Goal: Information Seeking & Learning: Learn about a topic

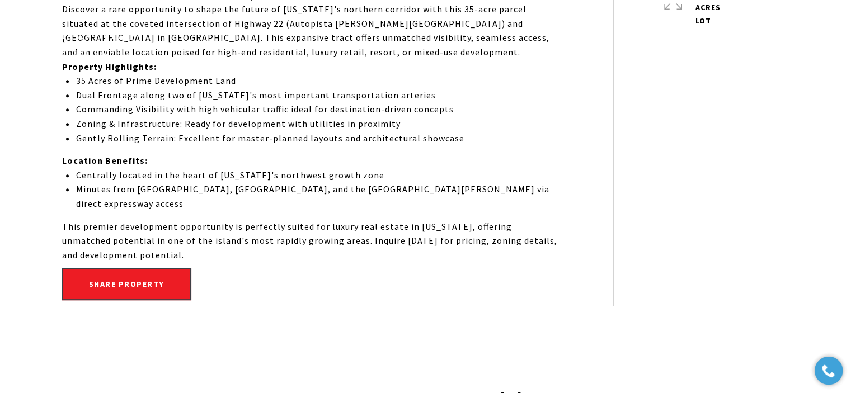
scroll to position [503, 0]
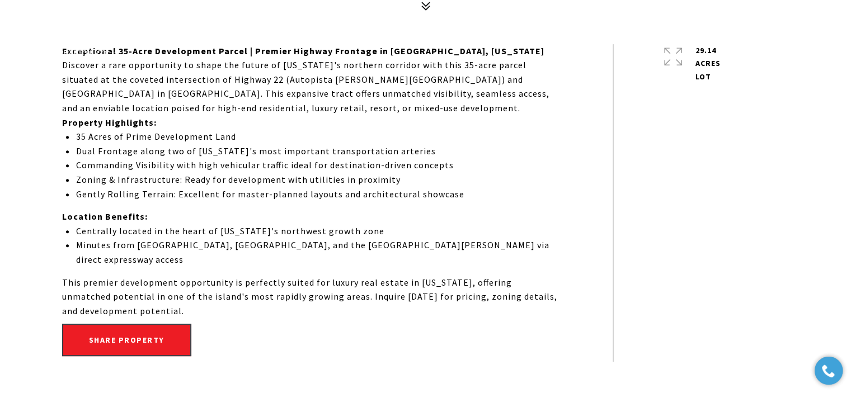
click at [101, 52] on img at bounding box center [83, 41] width 104 height 29
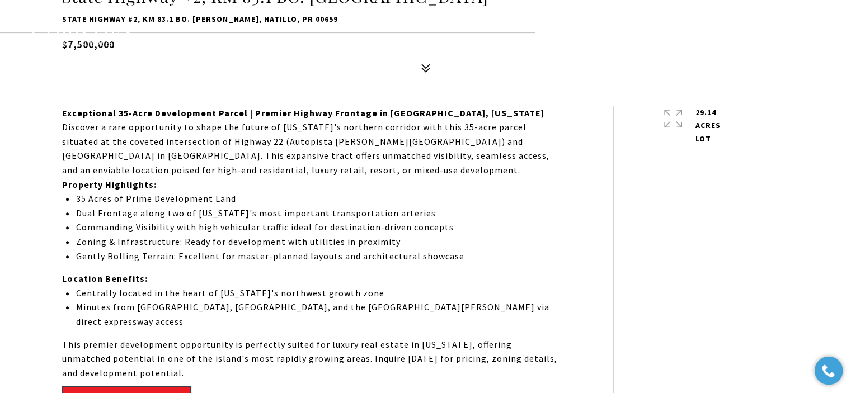
scroll to position [459, 0]
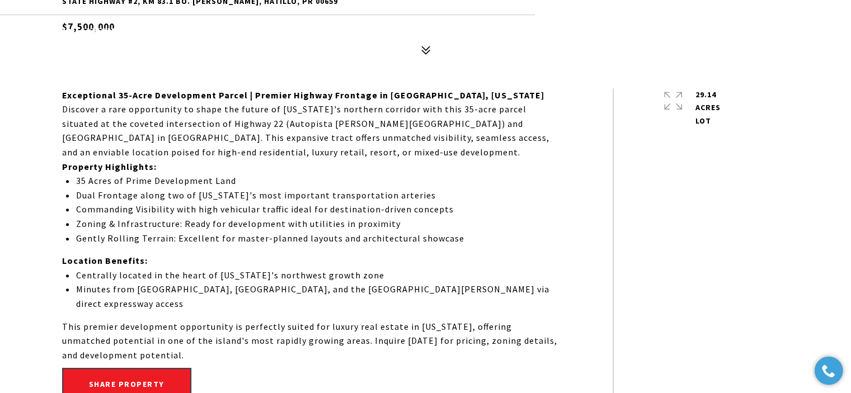
drag, startPoint x: 114, startPoint y: 26, endPoint x: 74, endPoint y: 25, distance: 39.7
click at [60, 24] on div "Home Search Dorado Beach Rio Grande Humacao Coastal San Juan Guaynabo Puerto Ri…" at bounding box center [425, 41] width 788 height 41
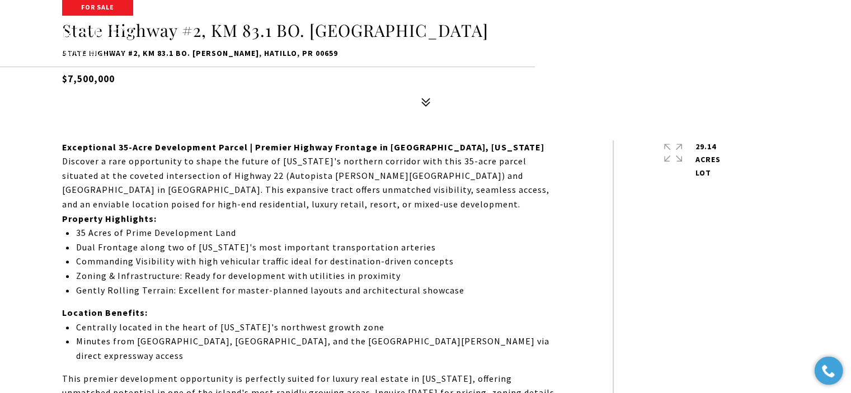
scroll to position [347, 0]
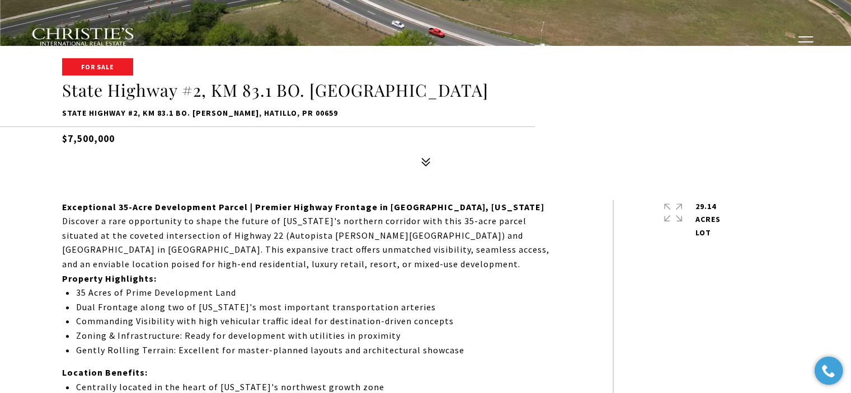
drag, startPoint x: 125, startPoint y: 140, endPoint x: 53, endPoint y: 138, distance: 71.6
click at [53, 138] on div "For Sale State Highway #2, KM 83.1 BO. CARRIZALES State Highway #2, KM 83.1 BO.…" at bounding box center [425, 115] width 783 height 113
copy h5 "$7,500,000"
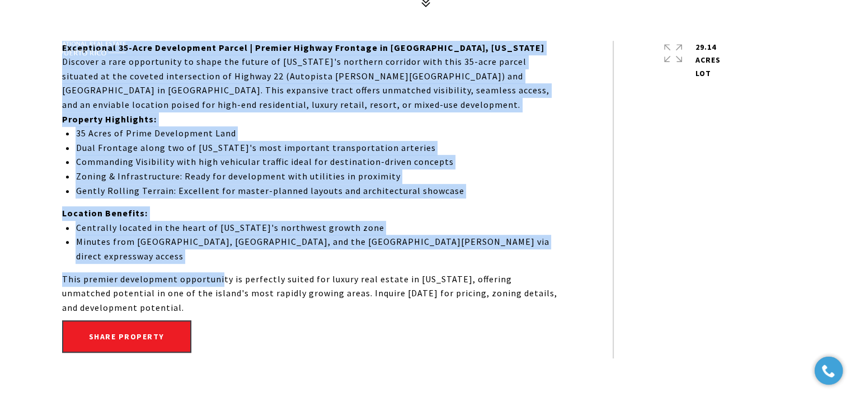
scroll to position [515, 0]
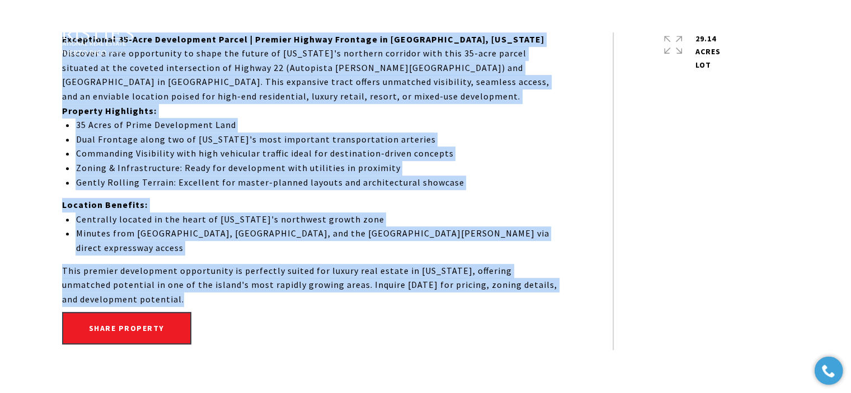
drag, startPoint x: 61, startPoint y: 205, endPoint x: 211, endPoint y: 282, distance: 168.6
click at [211, 282] on div "Exceptional 35-Acre Development Parcel | Premier Highway Frontage in Hatillo, P…" at bounding box center [425, 191] width 783 height 318
copy div "Exceptional 35-Acre Development Parcel | Premier Highway Frontage in Hatillo, P…"
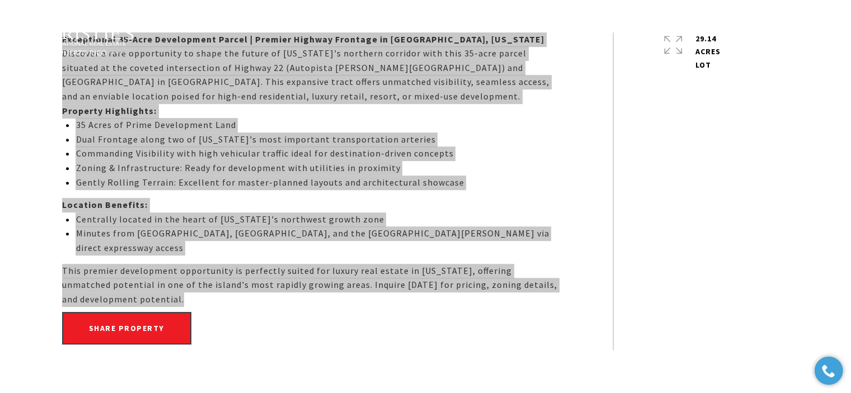
type input "**********"
type input "***"
type input "**********"
type input "**"
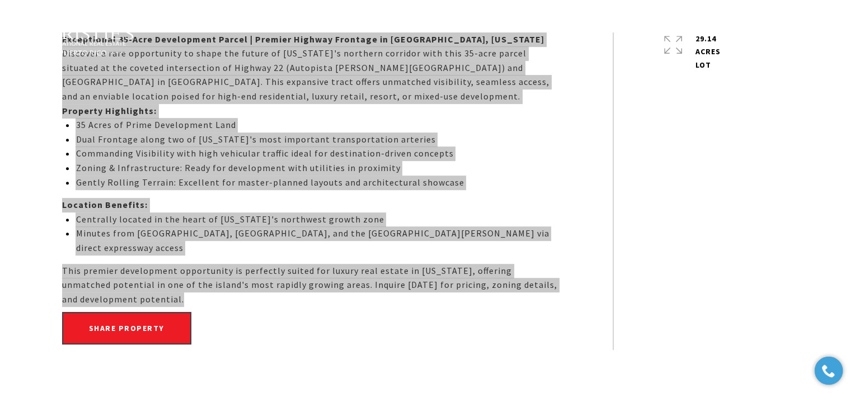
type input "********"
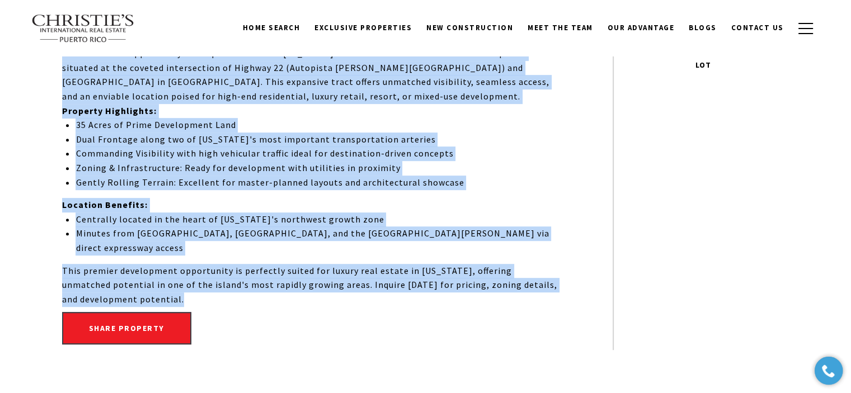
click at [564, 174] on div "Exceptional 35-Acre Development Parcel | Premier Highway Frontage in Hatillo, P…" at bounding box center [337, 191] width 550 height 318
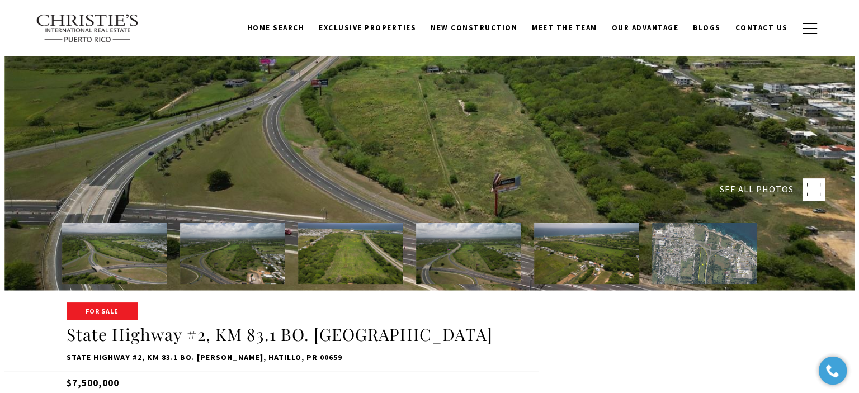
scroll to position [0, 0]
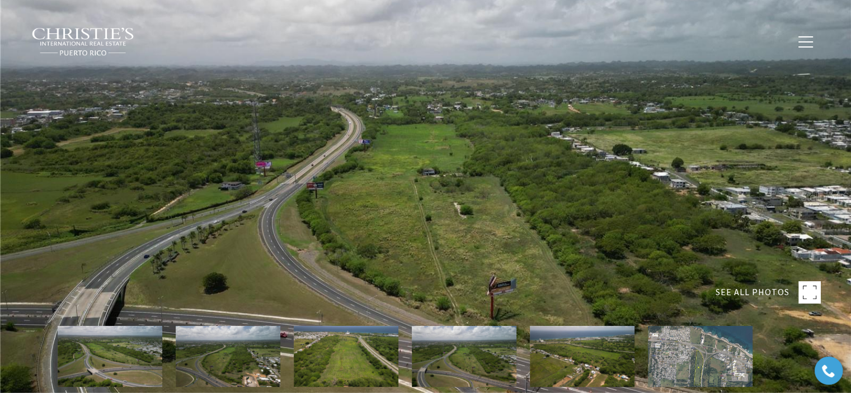
click at [438, 158] on div at bounding box center [425, 196] width 851 height 393
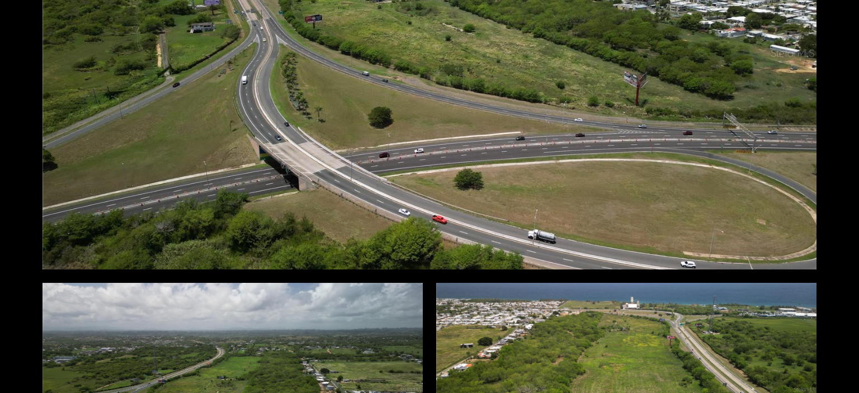
scroll to position [28, 0]
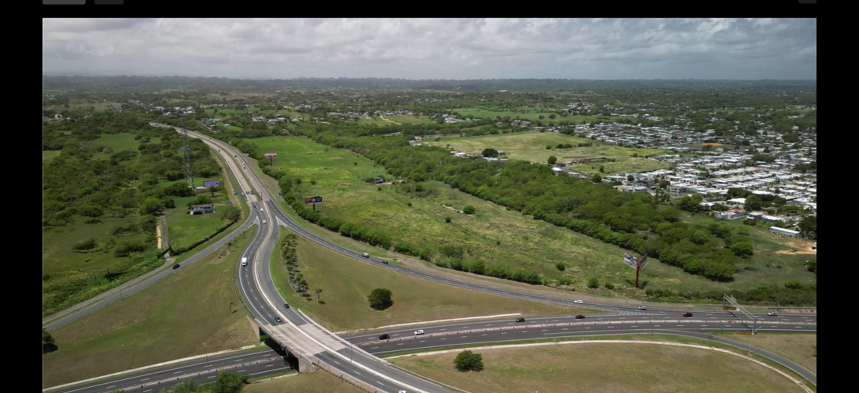
click at [314, 183] on div at bounding box center [430, 234] width 774 height 433
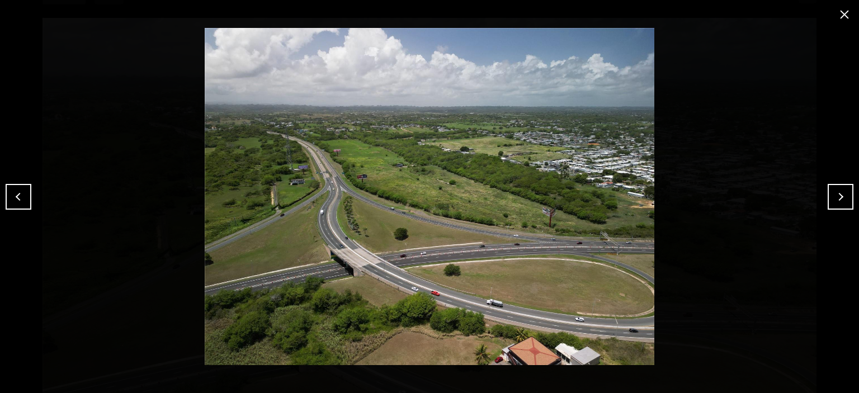
drag, startPoint x: 530, startPoint y: 141, endPoint x: 834, endPoint y: 195, distance: 308.9
click at [834, 199] on button "Next" at bounding box center [841, 197] width 26 height 26
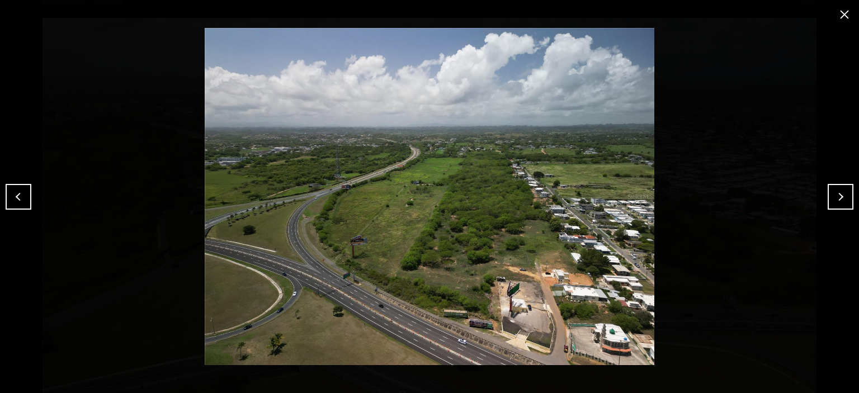
click at [839, 200] on button "Next" at bounding box center [841, 197] width 26 height 26
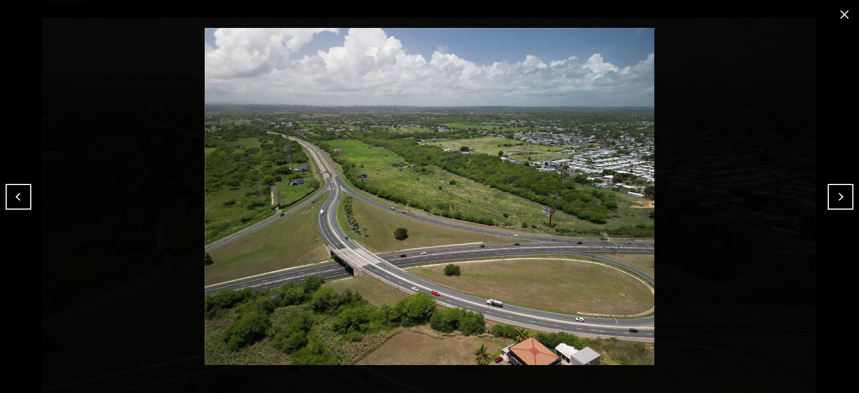
click at [696, 30] on img at bounding box center [429, 196] width 803 height 337
click at [846, 17] on button "close modal" at bounding box center [844, 15] width 18 height 18
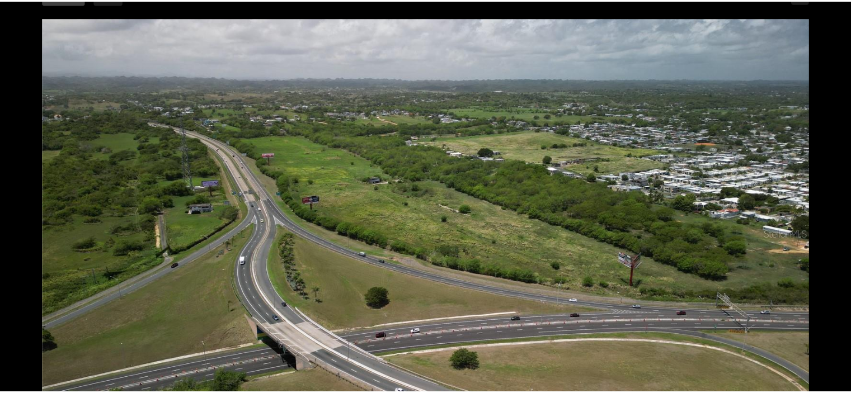
scroll to position [0, 0]
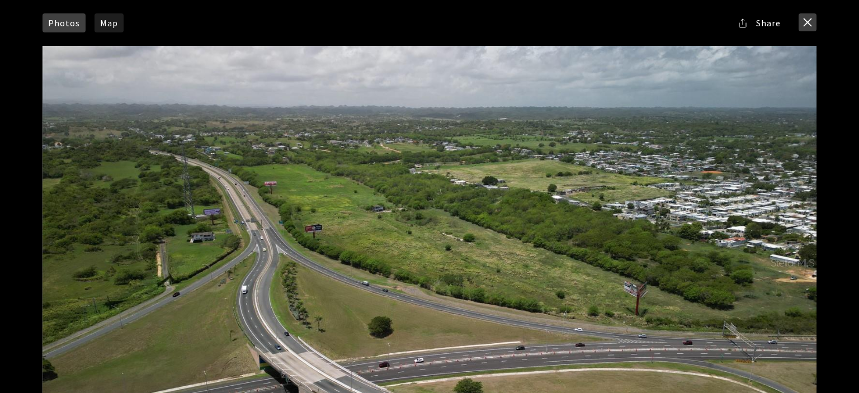
click at [810, 22] on button "close modal" at bounding box center [808, 22] width 18 height 18
